Goal: Information Seeking & Learning: Check status

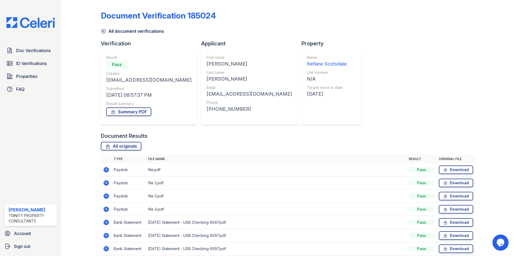
click at [32, 70] on div "Doc Verifications ID Verifications Properties FAQ" at bounding box center [30, 69] width 57 height 49
click at [32, 62] on span "ID Verifications" at bounding box center [31, 63] width 31 height 6
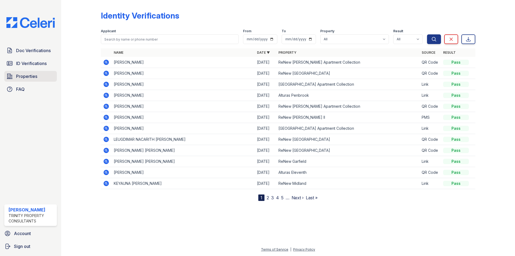
click at [30, 77] on span "Properties" at bounding box center [26, 76] width 21 height 6
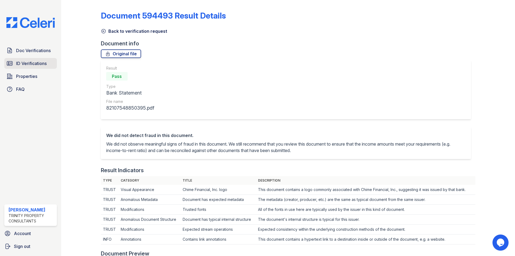
scroll to position [278, 0]
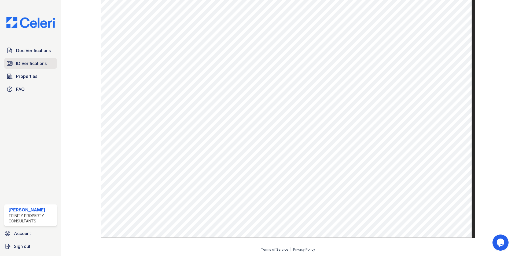
click at [15, 61] on link "ID Verifications" at bounding box center [30, 63] width 53 height 11
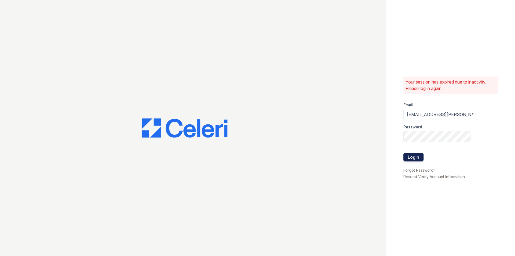
click at [405, 157] on button "Login" at bounding box center [414, 157] width 20 height 9
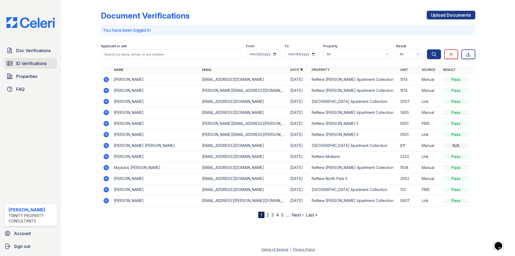
click at [29, 60] on span "ID Verifications" at bounding box center [31, 63] width 31 height 6
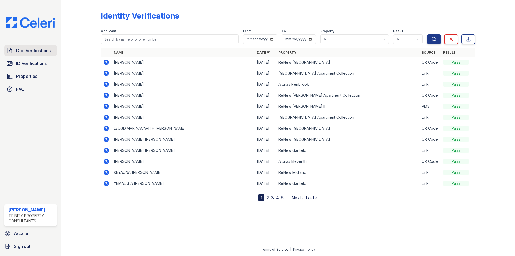
click at [30, 51] on span "Doc Verifications" at bounding box center [33, 50] width 35 height 6
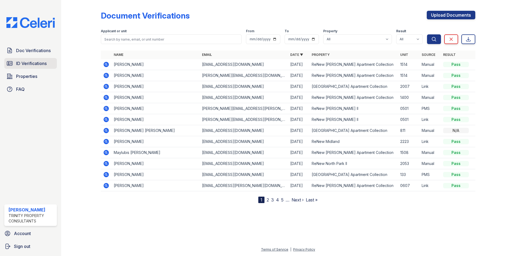
click at [30, 63] on span "ID Verifications" at bounding box center [31, 63] width 31 height 6
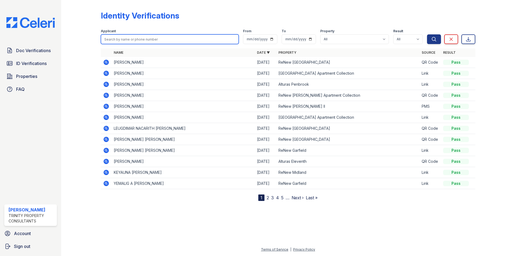
click at [149, 43] on input "search" at bounding box center [170, 39] width 138 height 10
type input "2108420386"
click at [427, 34] on button "Search" at bounding box center [434, 39] width 14 height 10
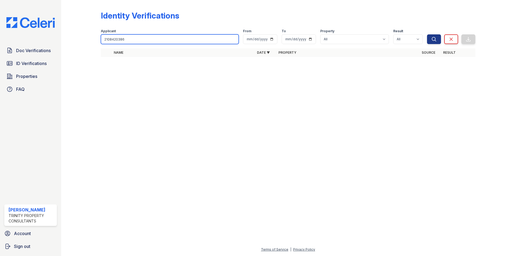
click at [149, 43] on input "2108420386" at bounding box center [170, 39] width 138 height 10
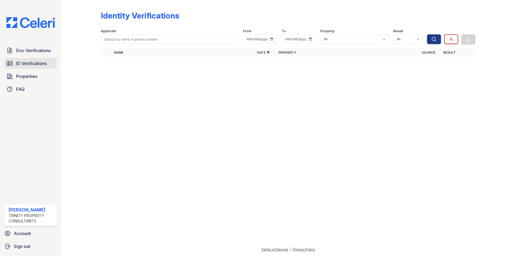
click at [35, 60] on link "ID Verifications" at bounding box center [30, 63] width 53 height 11
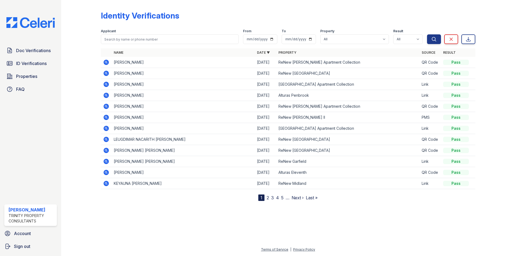
click at [105, 65] on icon at bounding box center [106, 62] width 6 height 6
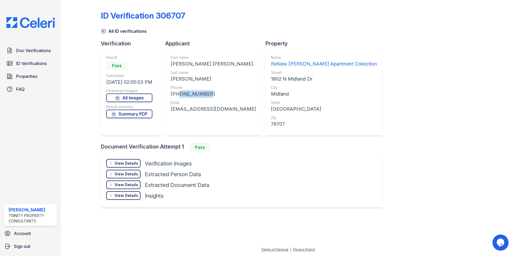
drag, startPoint x: 178, startPoint y: 93, endPoint x: 205, endPoint y: 96, distance: 26.9
click at [205, 96] on div "+13256607351" at bounding box center [213, 94] width 85 height 8
copy div "3256607351"
drag, startPoint x: 172, startPoint y: 110, endPoint x: 240, endPoint y: 117, distance: 68.0
click at [240, 117] on div "Applicant First name PATRICIA NICOLE Last name TAYLOR Phone +13256607351 Email …" at bounding box center [215, 91] width 100 height 103
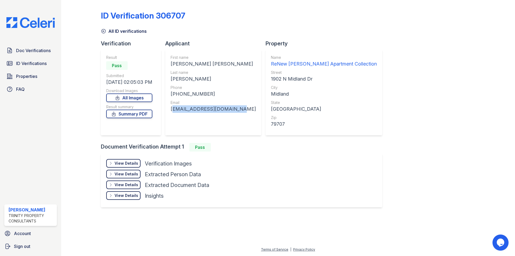
copy div "patriciahays14@gmail.com"
click at [21, 50] on span "Doc Verifications" at bounding box center [33, 50] width 35 height 6
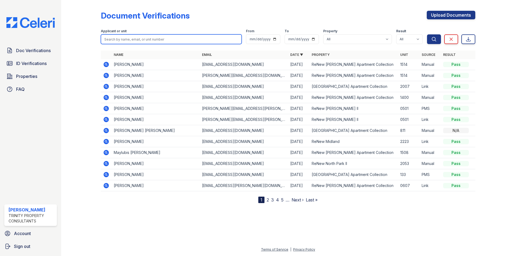
click at [143, 41] on input "search" at bounding box center [171, 39] width 141 height 10
type input "alexa"
click at [427, 34] on button "Search" at bounding box center [434, 39] width 14 height 10
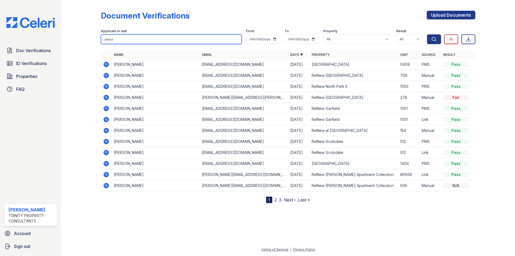
click at [139, 40] on input "alexa" at bounding box center [171, 39] width 141 height 10
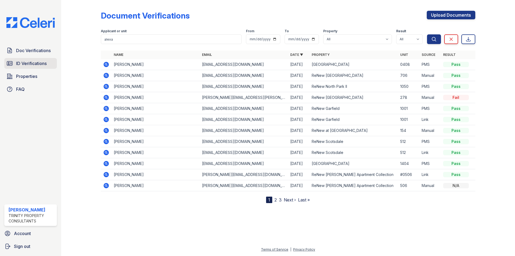
click at [32, 61] on span "ID Verifications" at bounding box center [31, 63] width 31 height 6
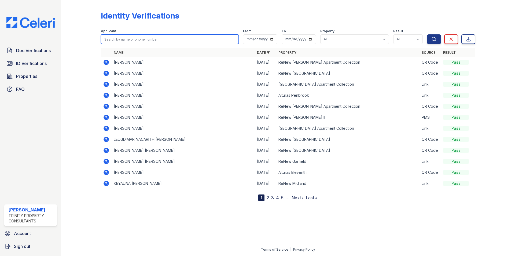
click at [114, 40] on input "search" at bounding box center [170, 39] width 138 height 10
type input "lomeli"
click at [427, 34] on button "Search" at bounding box center [434, 39] width 14 height 10
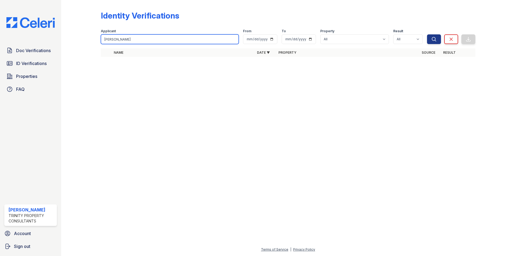
click at [134, 42] on input "lomeli" at bounding box center [170, 39] width 138 height 10
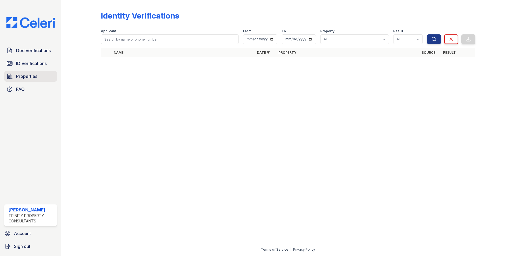
click at [40, 76] on link "Properties" at bounding box center [30, 76] width 53 height 11
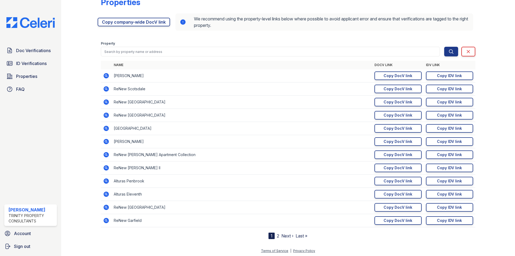
scroll to position [15, 0]
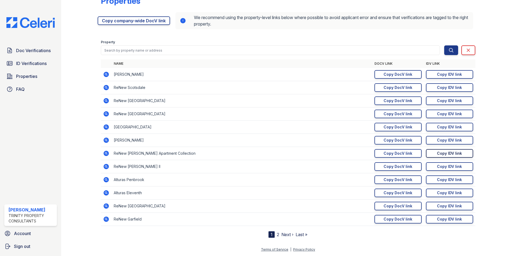
click at [428, 154] on link "Copy IDV link Copy link" at bounding box center [449, 153] width 47 height 9
click at [36, 65] on span "ID Verifications" at bounding box center [31, 63] width 31 height 6
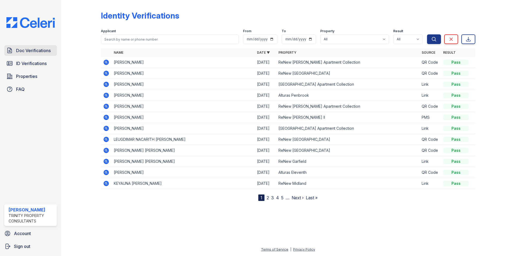
click at [18, 47] on link "Doc Verifications" at bounding box center [30, 50] width 53 height 11
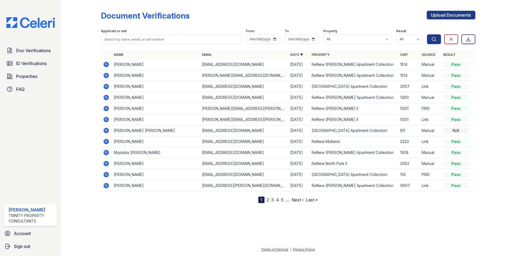
click at [24, 61] on span "ID Verifications" at bounding box center [31, 63] width 31 height 6
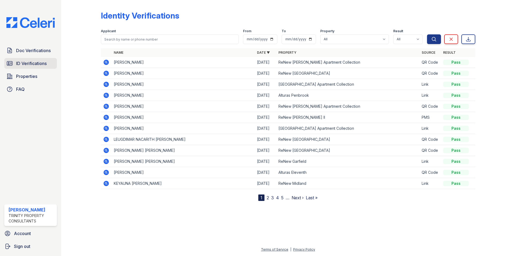
click at [43, 60] on span "ID Verifications" at bounding box center [31, 63] width 31 height 6
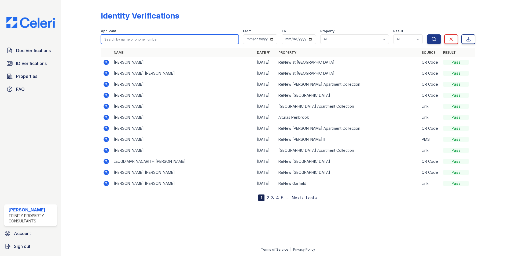
click at [146, 40] on input "search" at bounding box center [170, 39] width 138 height 10
type input "lomeli"
click at [427, 34] on button "Search" at bounding box center [434, 39] width 14 height 10
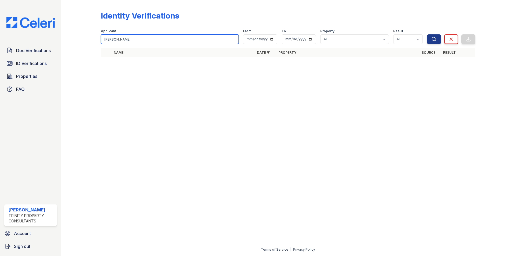
click at [197, 42] on input "lomeli" at bounding box center [170, 39] width 138 height 10
click at [166, 41] on input "search" at bounding box center [170, 39] width 138 height 10
type input "emmanuel"
click at [427, 34] on button "Search" at bounding box center [434, 39] width 14 height 10
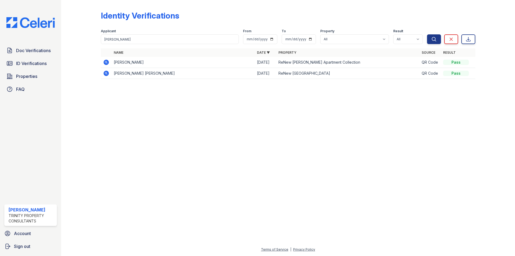
click at [106, 61] on icon at bounding box center [106, 62] width 5 height 5
